Goal: Task Accomplishment & Management: Use online tool/utility

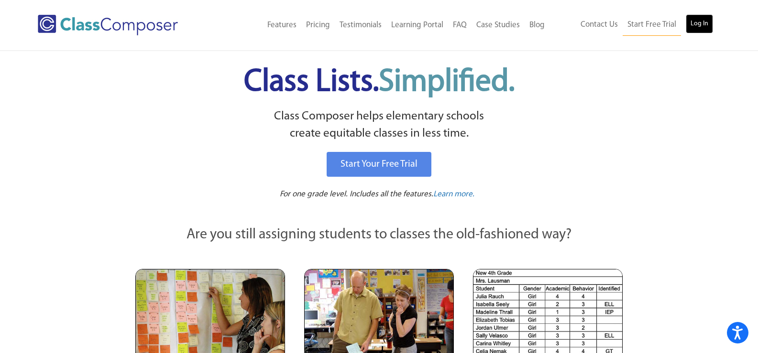
click at [703, 28] on link "Log In" at bounding box center [698, 23] width 27 height 19
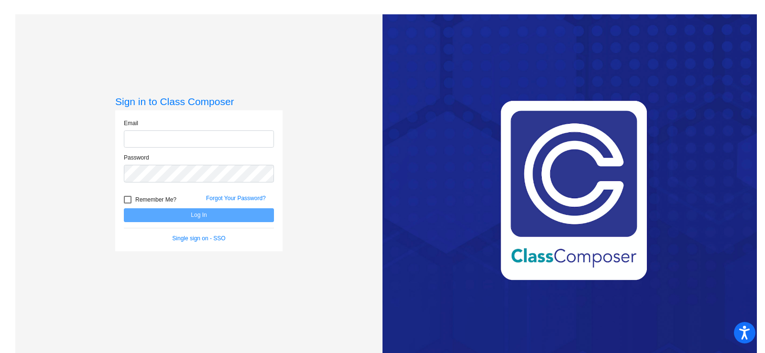
type input "[EMAIL_ADDRESS][DOMAIN_NAME]"
click at [190, 215] on button "Log In" at bounding box center [199, 215] width 150 height 14
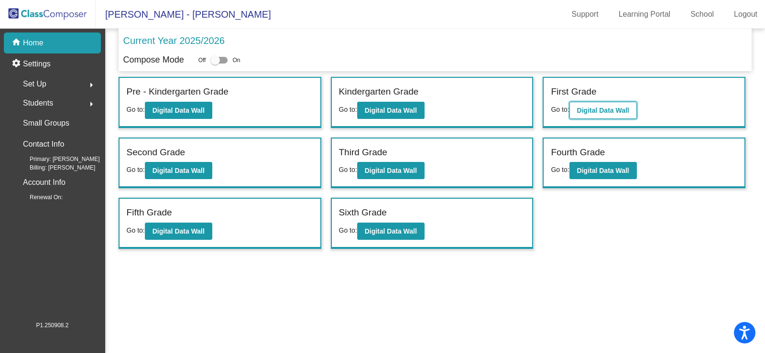
click at [583, 107] on b "Digital Data Wall" at bounding box center [603, 111] width 52 height 8
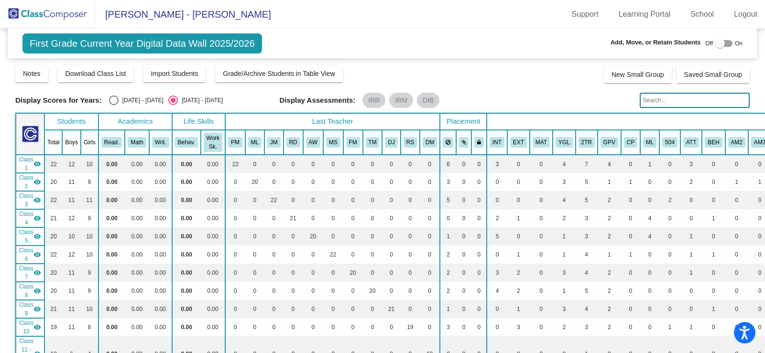
click at [112, 100] on div "Select an option" at bounding box center [114, 101] width 10 height 10
click at [113, 105] on input "2024 - 2025" at bounding box center [113, 105] width 0 height 0
radio input "true"
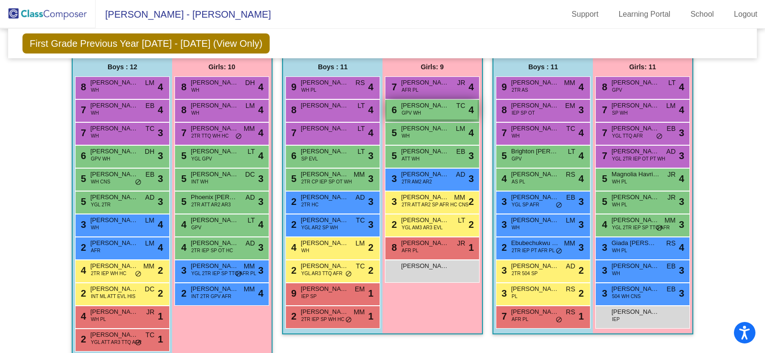
scroll to position [430, 0]
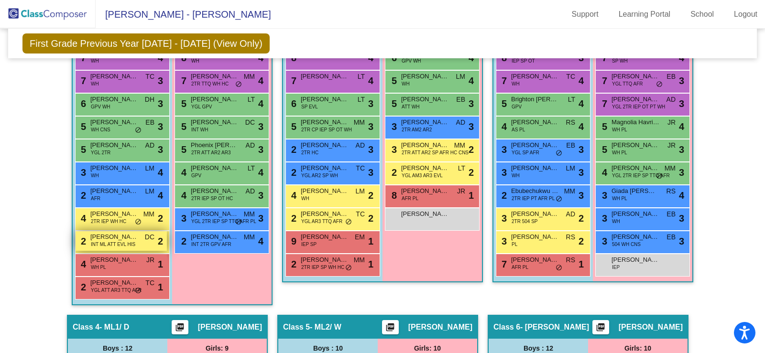
click at [132, 248] on span "INT ML ATT EVL HIS" at bounding box center [113, 244] width 44 height 7
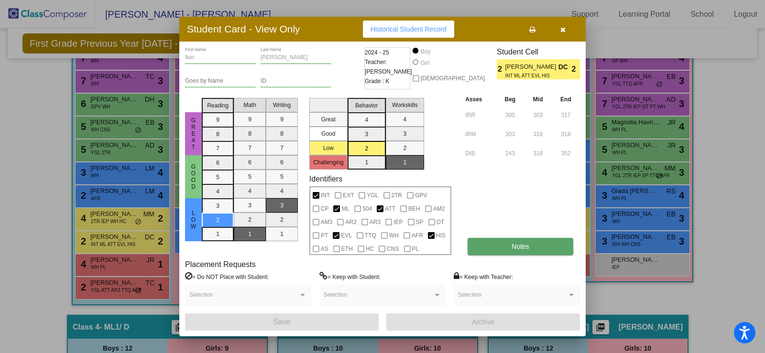
click at [519, 246] on span "Notes" at bounding box center [520, 247] width 18 height 8
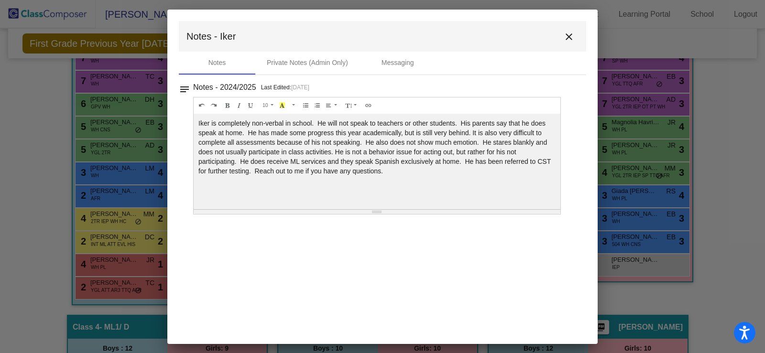
click at [569, 33] on mat-icon "close" at bounding box center [568, 36] width 11 height 11
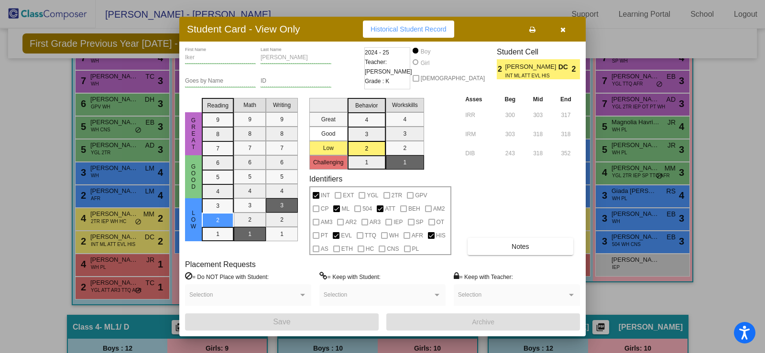
click at [563, 28] on icon "button" at bounding box center [562, 29] width 5 height 7
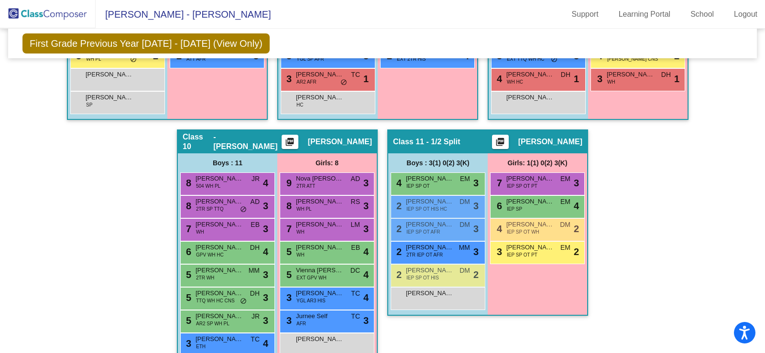
scroll to position [1256, 0]
